Goal: Information Seeking & Learning: Understand process/instructions

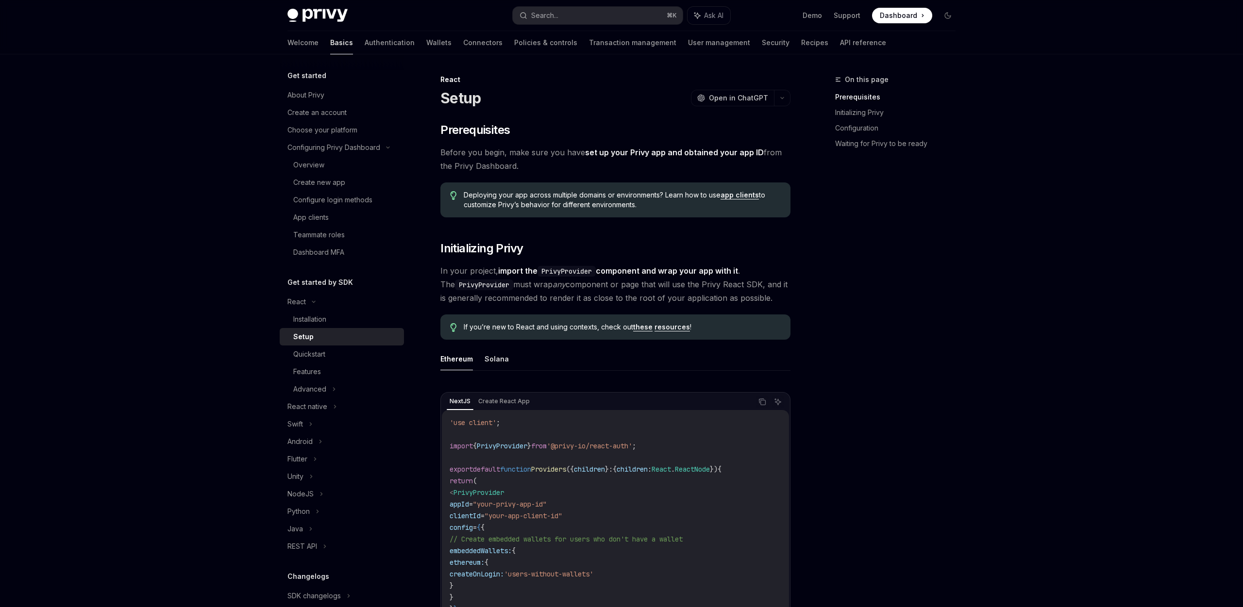
click at [325, 332] on div "Setup" at bounding box center [345, 337] width 105 height 12
click at [323, 326] on link "Installation" at bounding box center [342, 319] width 124 height 17
click at [317, 318] on div "Installation" at bounding box center [309, 320] width 33 height 12
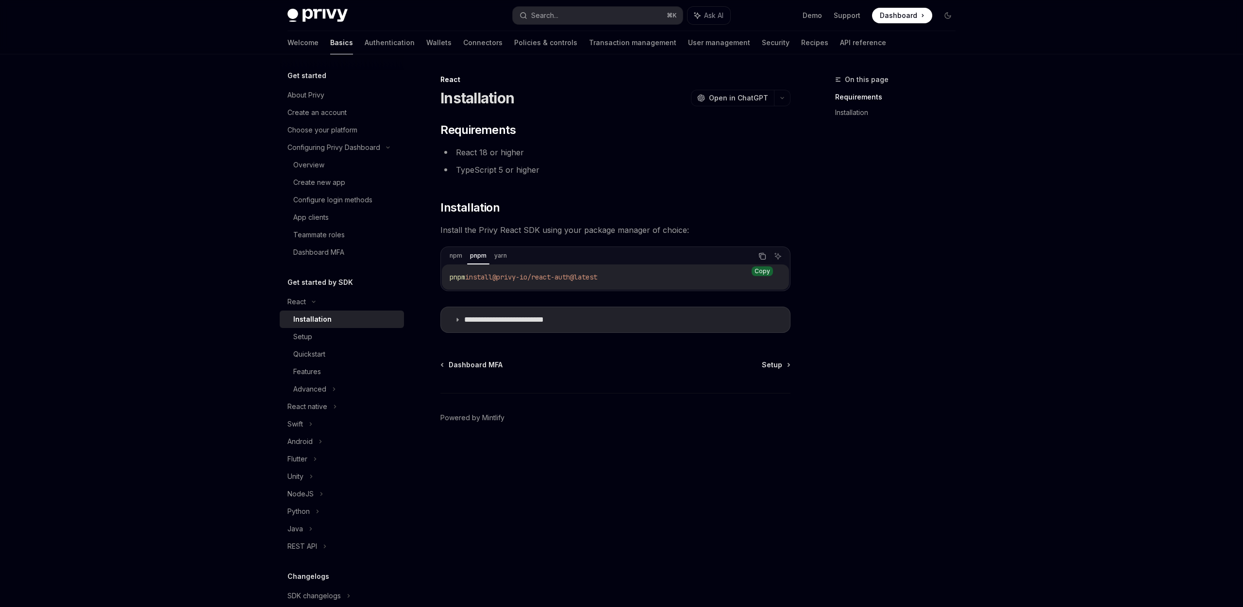
click at [759, 257] on icon "Copy the contents from the code block" at bounding box center [762, 256] width 8 height 8
click at [761, 258] on icon "Copy the contents from the code block" at bounding box center [763, 257] width 5 height 5
click at [761, 256] on icon "Copy the contents from the code block" at bounding box center [763, 257] width 5 height 5
click at [493, 157] on li "React 18 or higher" at bounding box center [615, 153] width 350 height 14
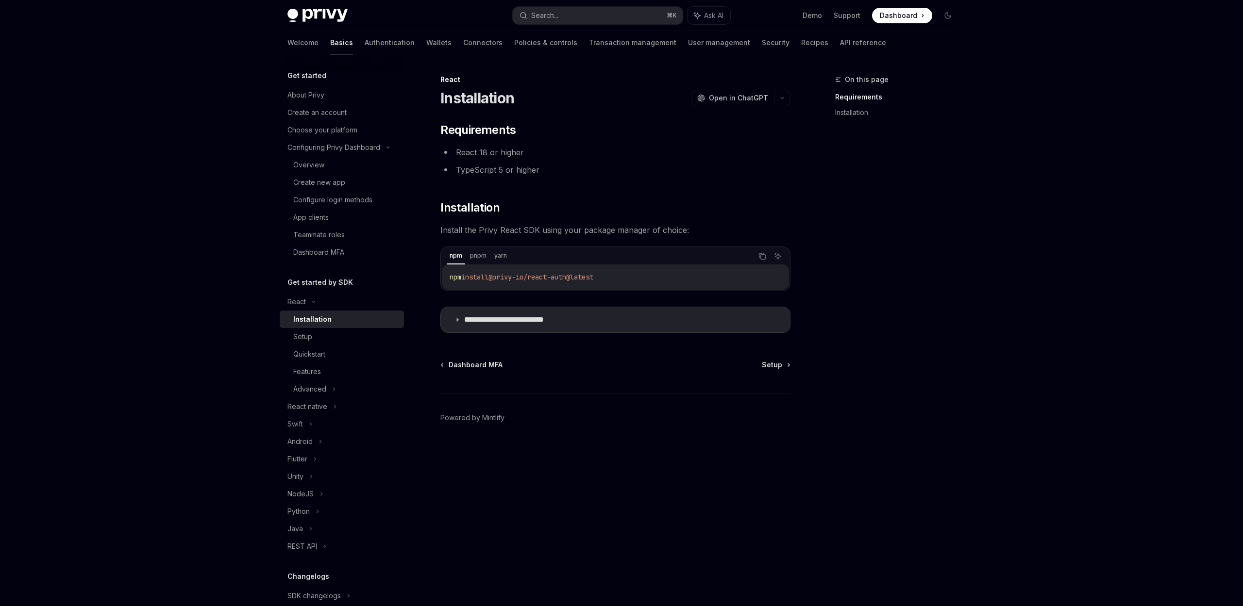
click at [693, 512] on div "**********" at bounding box center [524, 340] width 536 height 533
click at [781, 98] on icon "button" at bounding box center [782, 98] width 12 height 4
click at [775, 142] on icon at bounding box center [776, 142] width 2 height 2
click at [332, 334] on div "Setup" at bounding box center [345, 337] width 105 height 12
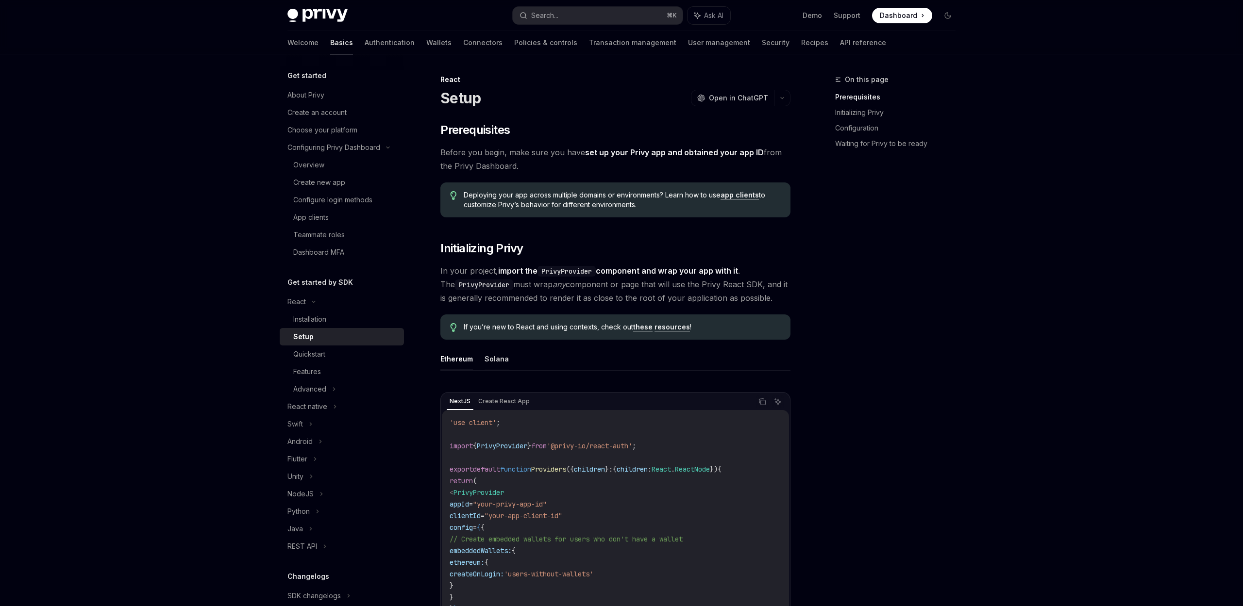
click at [497, 362] on button "Solana" at bounding box center [496, 359] width 24 height 23
type textarea "*"
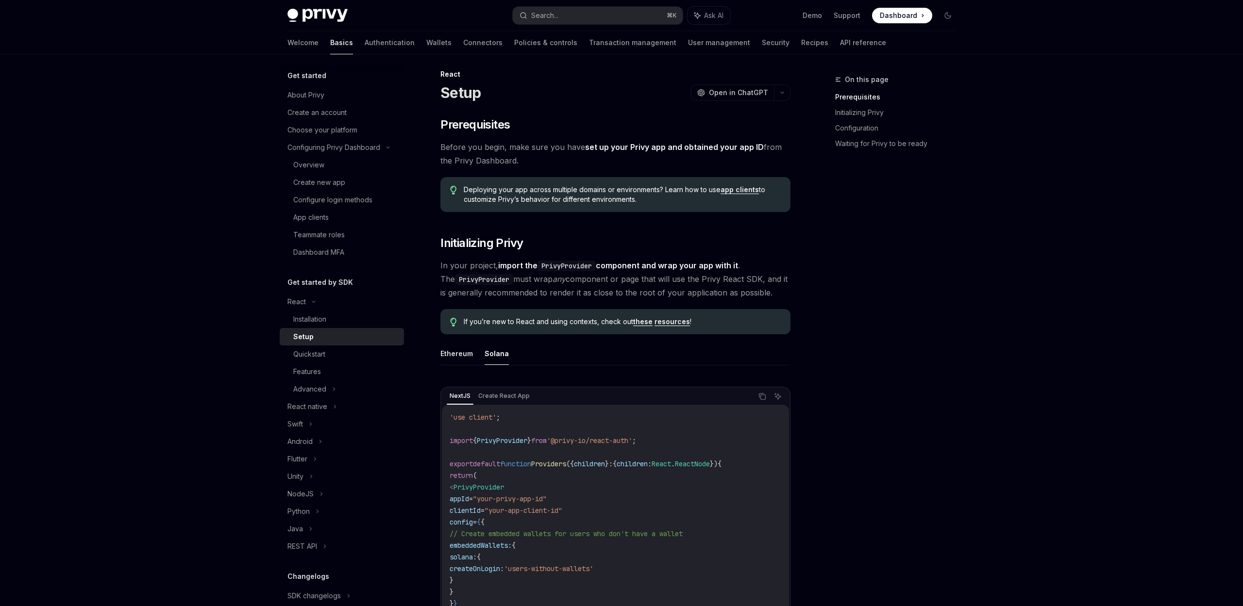
scroll to position [6, 0]
click at [952, 187] on div "On this page Prerequisites Initializing Privy Configuration Waiting for Privy t…" at bounding box center [890, 340] width 148 height 533
